Goal: Task Accomplishment & Management: Complete application form

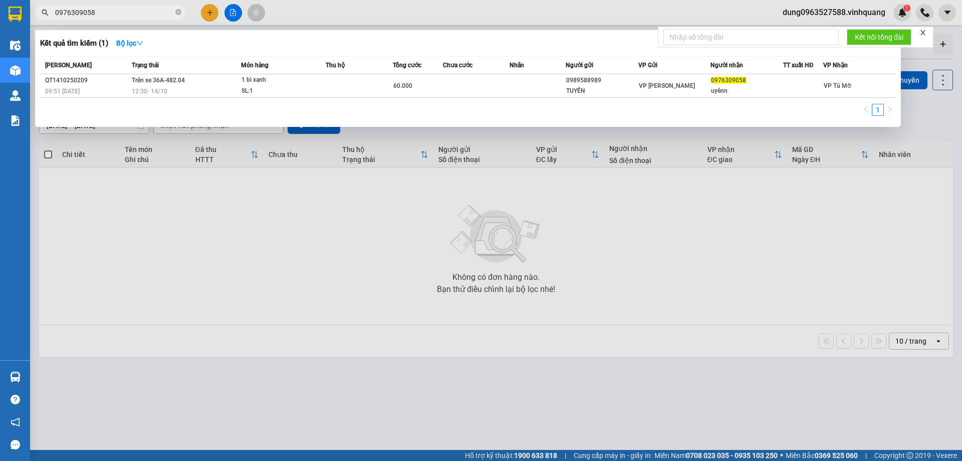
type input "0976309058"
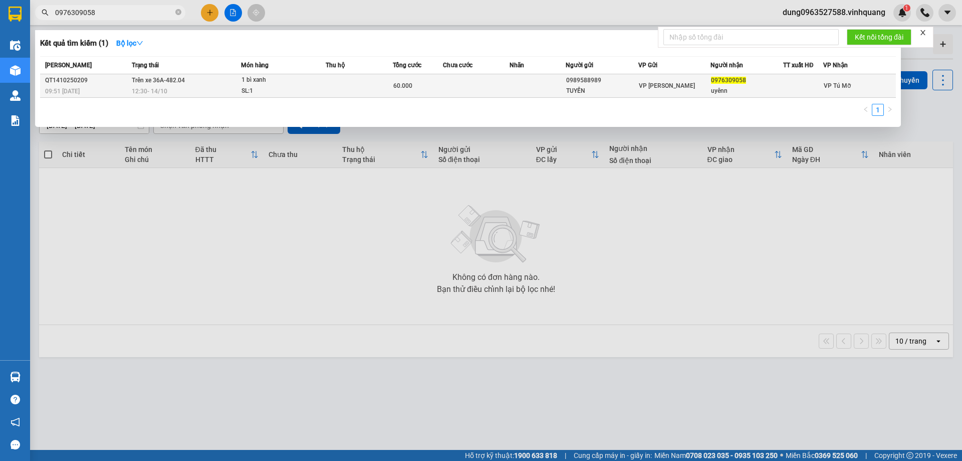
click at [208, 86] on div "12:30 [DATE]" at bounding box center [186, 91] width 109 height 11
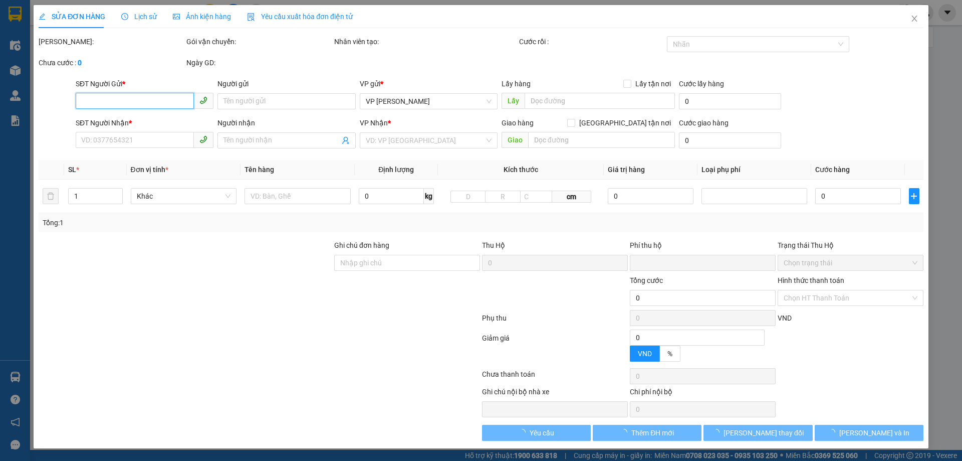
type input "0989588989"
type input "TUYẾN"
type input "0976309058"
type input "uyênn"
type input "0"
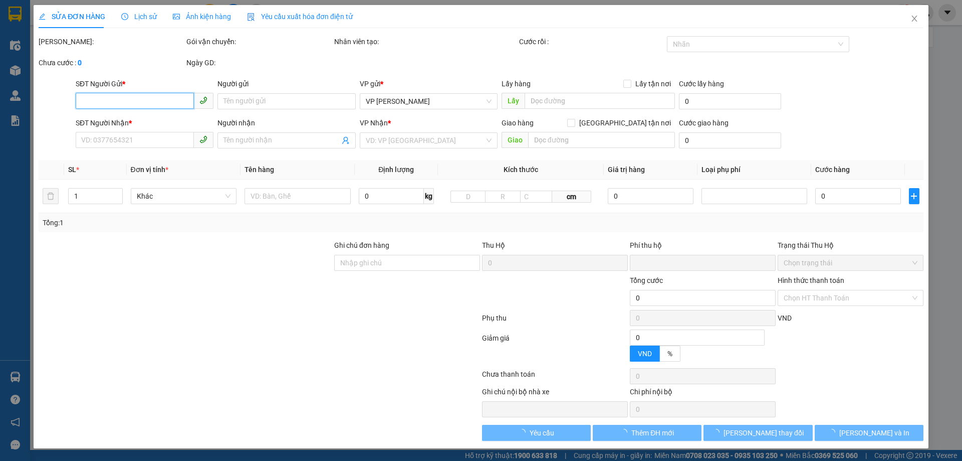
type input "60.000"
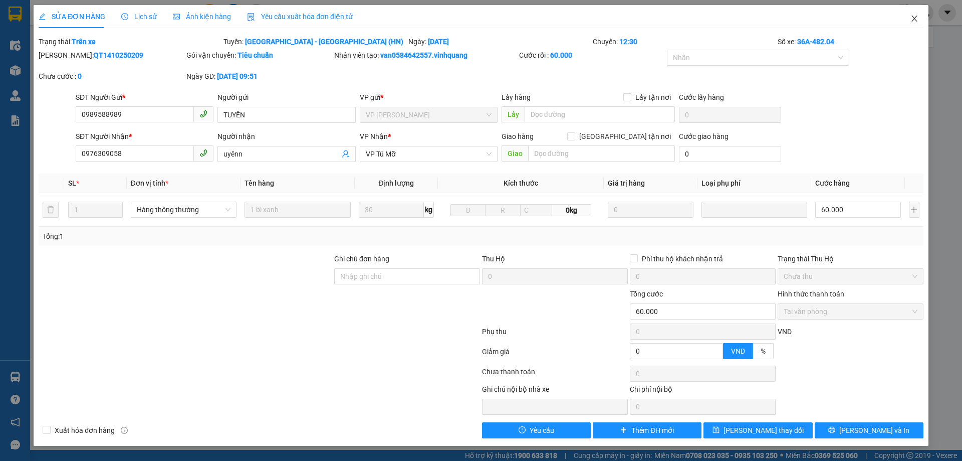
click at [912, 19] on icon "close" at bounding box center [915, 19] width 8 height 8
